Goal: Communication & Community: Answer question/provide support

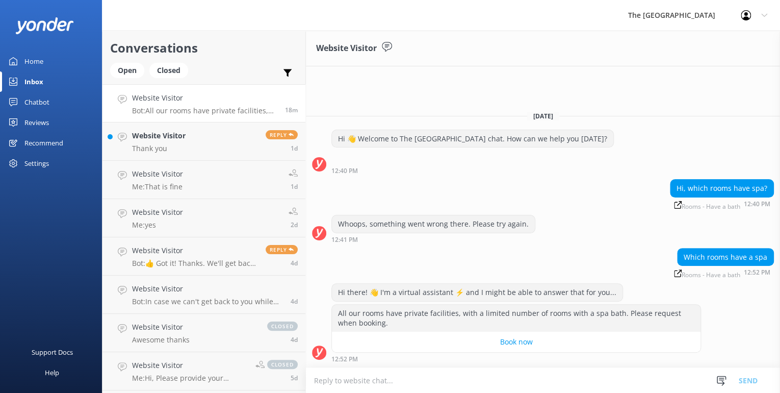
click at [325, 374] on textarea at bounding box center [543, 380] width 474 height 25
click at [493, 381] on textarea "Only 2 room have spa baths - which are Roon 841" at bounding box center [543, 379] width 474 height 25
click at [338, 379] on textarea "Only 2 room have spa baths - which are Roon 841 & a Suite" at bounding box center [543, 379] width 474 height 25
drag, startPoint x: 444, startPoint y: 379, endPoint x: 473, endPoint y: 379, distance: 29.1
click at [473, 379] on textarea "Only few rooms whch have spa baths - which are Roon 841 & a Suite" at bounding box center [543, 379] width 474 height 25
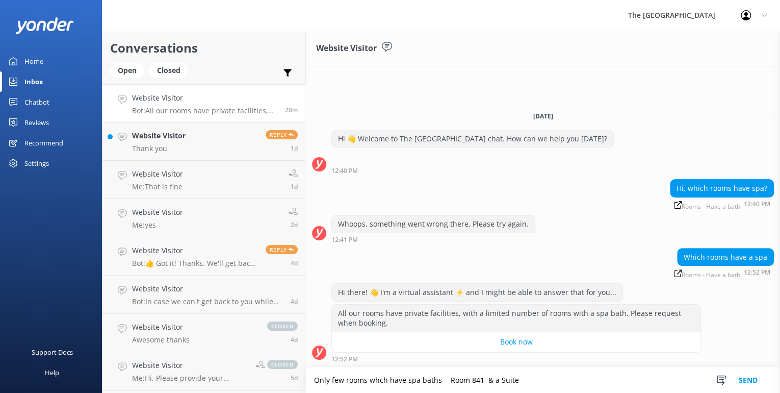
click at [551, 383] on textarea "Only few rooms whch have spa baths - Room 841 & a Suite" at bounding box center [543, 379] width 474 height 25
click at [547, 385] on textarea "Only few rooms have spa baths - Room 841 & a Suite or a" at bounding box center [543, 379] width 474 height 25
drag, startPoint x: 580, startPoint y: 380, endPoint x: 617, endPoint y: 383, distance: 37.3
click at [617, 383] on textarea "Only few rooms have spa baths - Room 841 which is a King Studio ot & a Suite or…" at bounding box center [543, 379] width 474 height 25
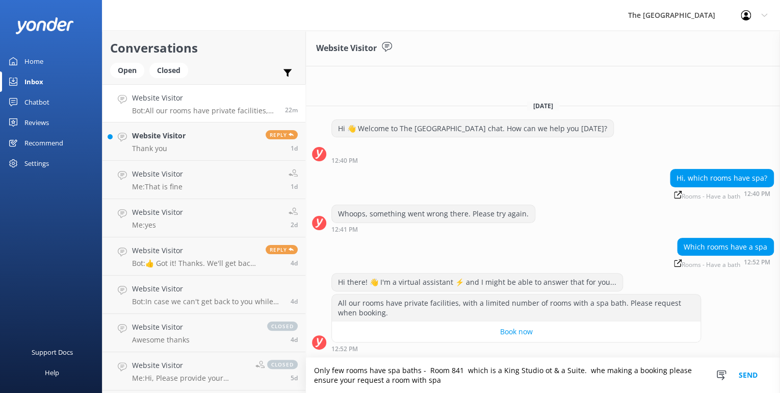
type textarea "Only few rooms have spa baths - Room 841 which is a King Studio ot & a Suite. w…"
click at [739, 376] on button "Send" at bounding box center [748, 374] width 38 height 35
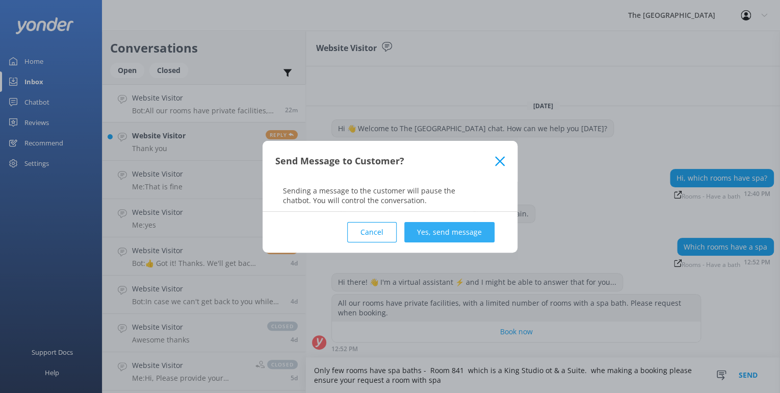
click at [464, 226] on button "Yes, send message" at bounding box center [449, 232] width 90 height 20
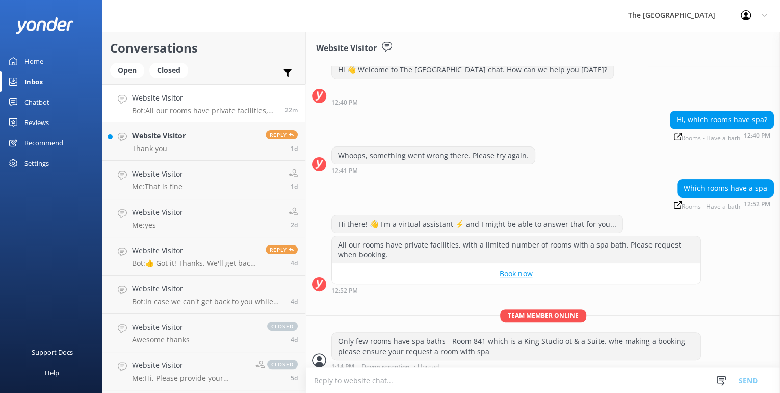
scroll to position [38, 0]
